Goal: Information Seeking & Learning: Learn about a topic

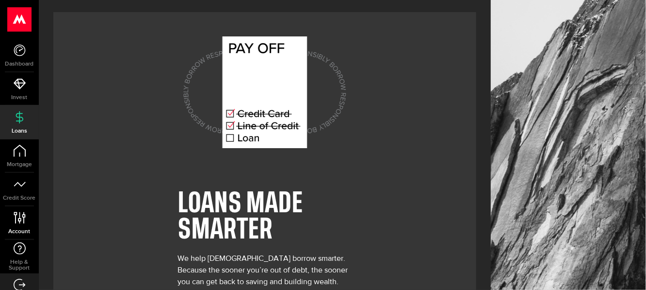
click at [19, 216] on use at bounding box center [20, 217] width 12 height 12
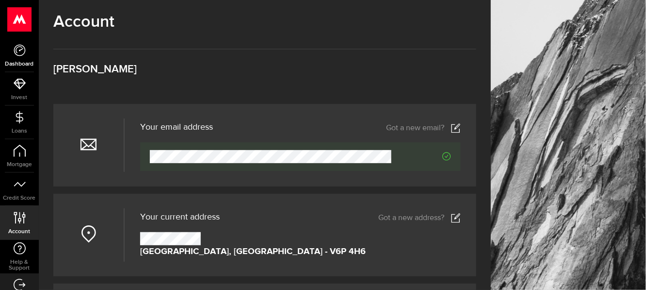
click at [21, 55] on use at bounding box center [20, 50] width 12 height 12
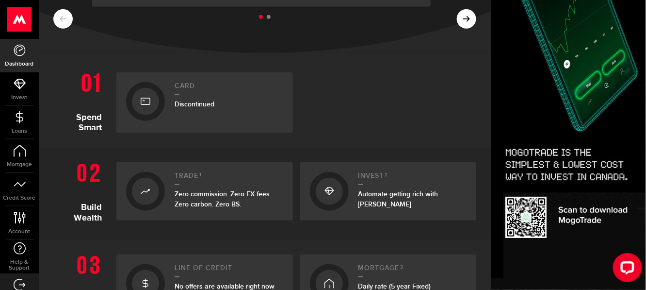
scroll to position [242, 0]
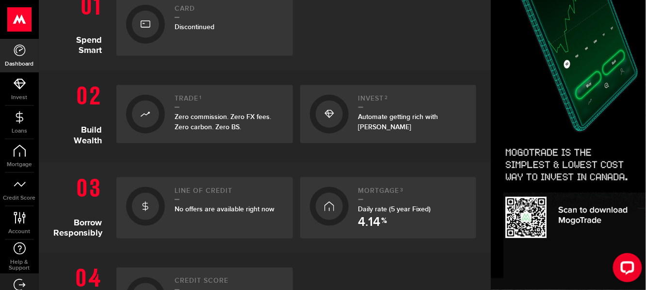
click at [190, 205] on span "No offers are available right now" at bounding box center [225, 209] width 100 height 8
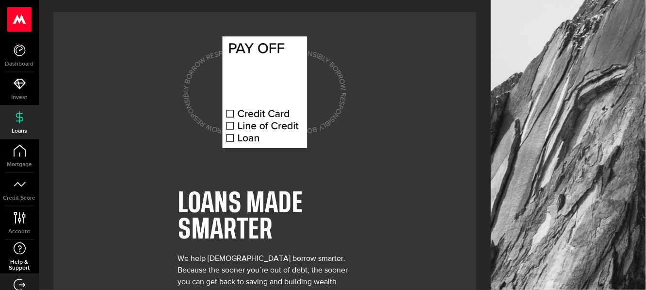
scroll to position [17, 0]
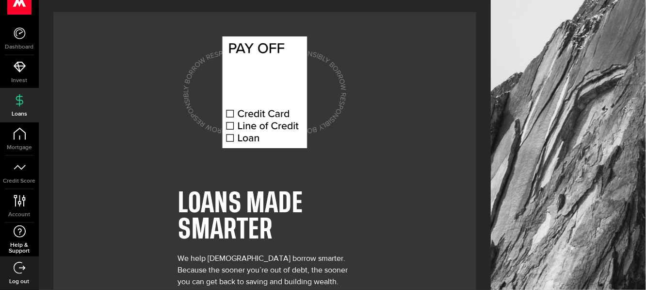
click at [22, 250] on span "Help & Support" at bounding box center [19, 248] width 39 height 12
click at [17, 248] on span "Help & Support" at bounding box center [19, 248] width 39 height 12
click at [18, 248] on span "Help & Support" at bounding box center [19, 248] width 39 height 12
click at [15, 247] on span "Help & Support" at bounding box center [19, 248] width 39 height 12
click at [433, 31] on div "LOANS MADE SMARTER We help [DEMOGRAPHIC_DATA] borrow smarter. Because the soone…" at bounding box center [264, 174] width 423 height 325
